Goal: Register for event/course

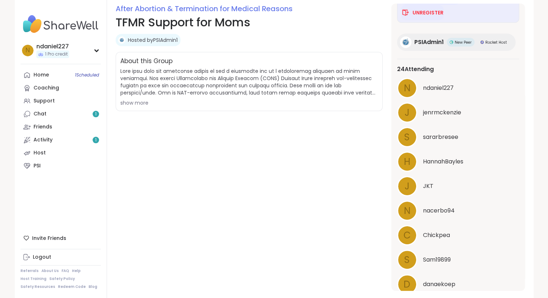
scroll to position [35, 0]
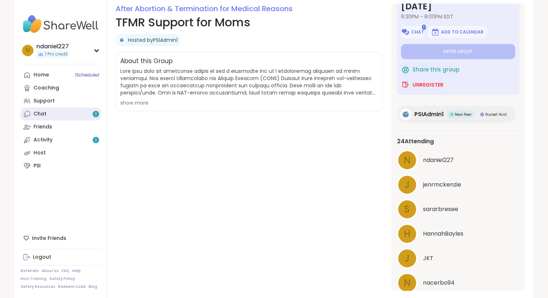
click at [66, 114] on link "Chat 1" at bounding box center [61, 113] width 80 height 13
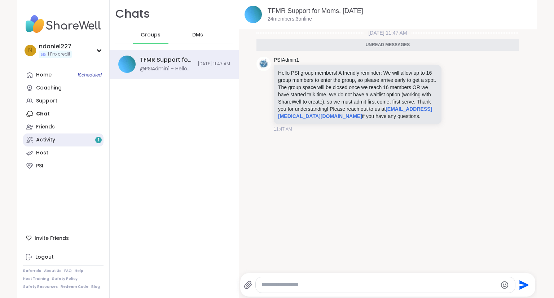
click at [49, 139] on div "Activity 1" at bounding box center [45, 139] width 19 height 7
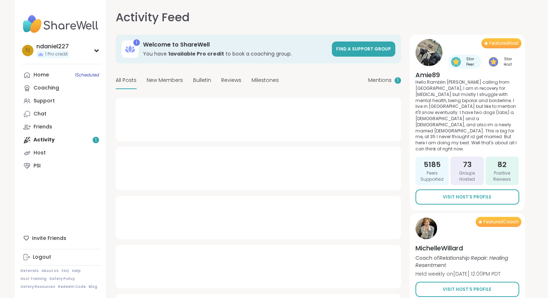
type textarea "*"
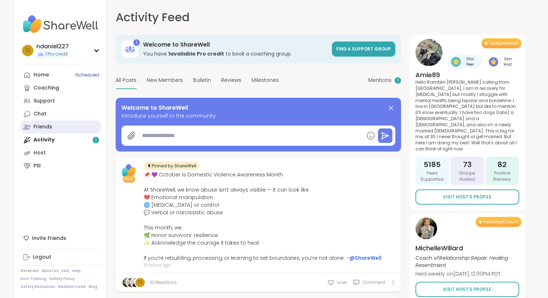
click at [58, 127] on link "Friends" at bounding box center [61, 126] width 80 height 13
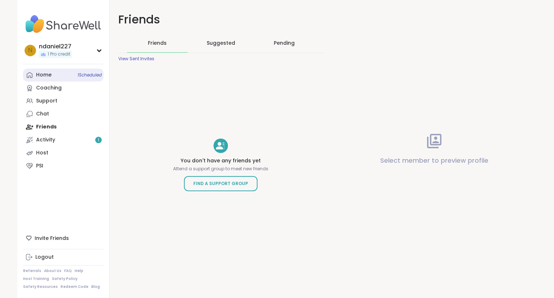
click at [47, 77] on div "Home 1 Scheduled" at bounding box center [44, 74] width 16 height 7
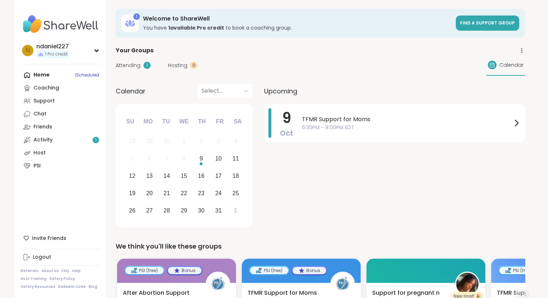
scroll to position [108, 0]
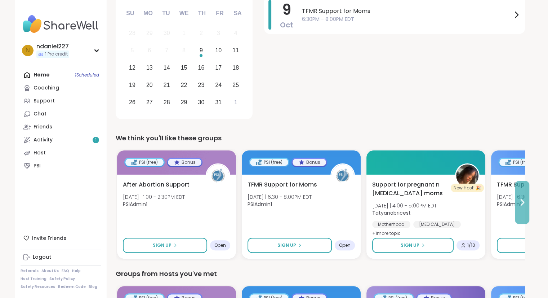
click at [523, 206] on icon at bounding box center [522, 202] width 9 height 9
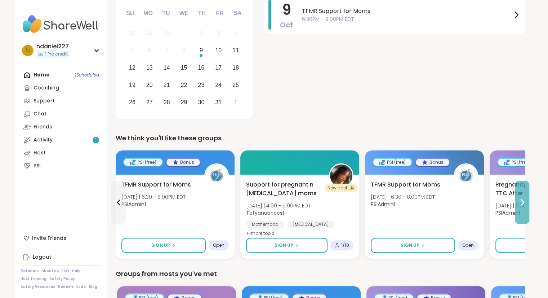
click at [523, 205] on icon at bounding box center [522, 202] width 9 height 9
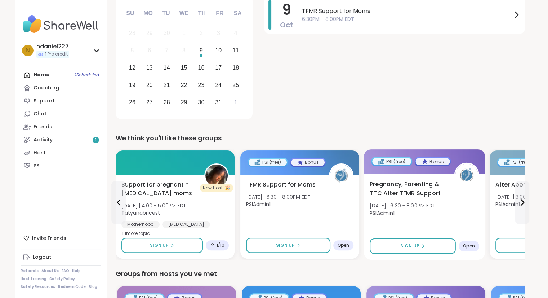
click at [428, 187] on span "Pregnancy, Parenting & TTC After TFMR Support" at bounding box center [408, 189] width 76 height 18
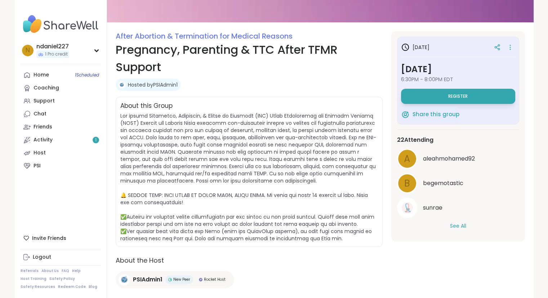
scroll to position [97, 0]
